Goal: Task Accomplishment & Management: Complete application form

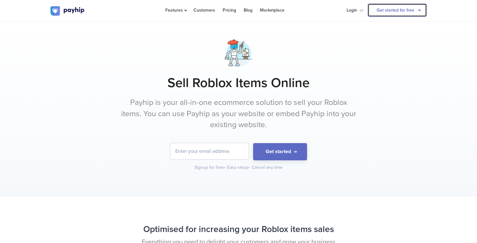
click at [386, 10] on link "Get started for free" at bounding box center [396, 9] width 59 height 13
